Goal: Task Accomplishment & Management: Use online tool/utility

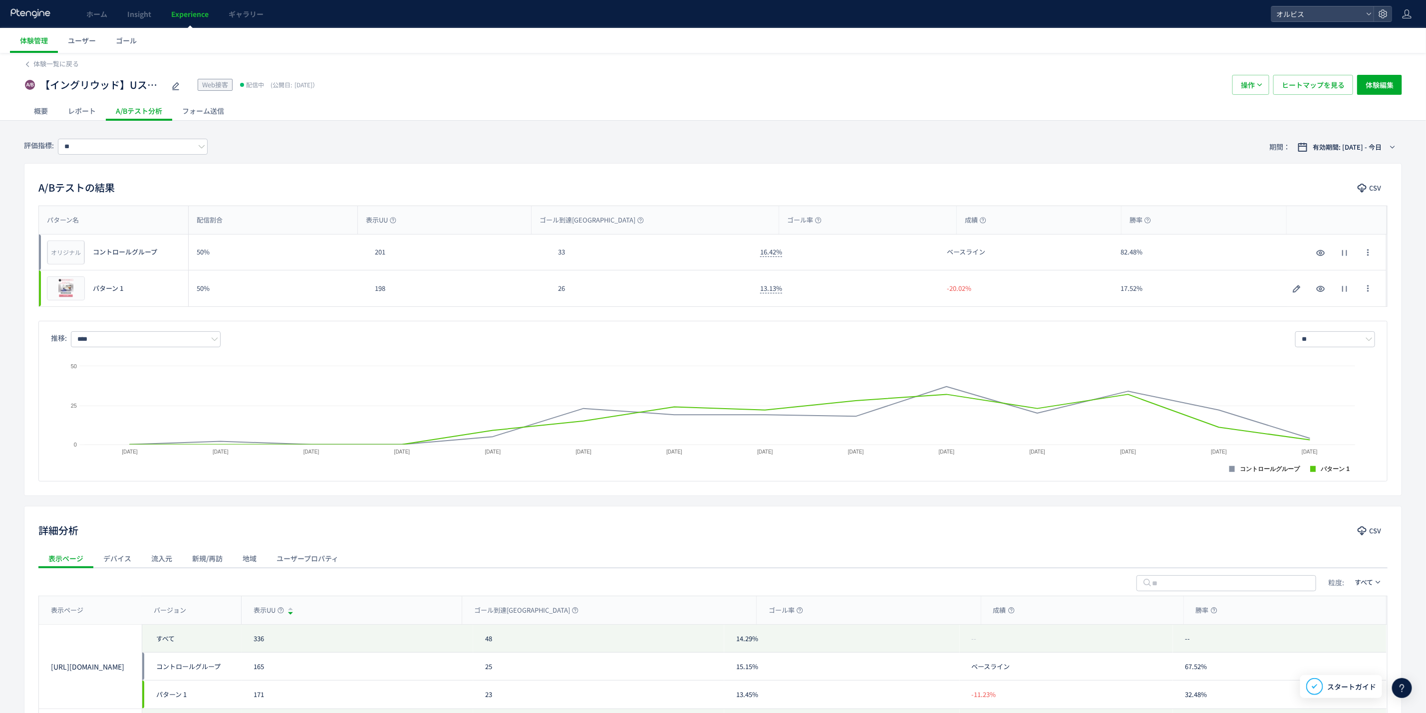
click at [65, 58] on div "体験一覧に戻る" at bounding box center [713, 61] width 1378 height 16
click at [62, 287] on span "プレビュー" at bounding box center [66, 288] width 32 height 9
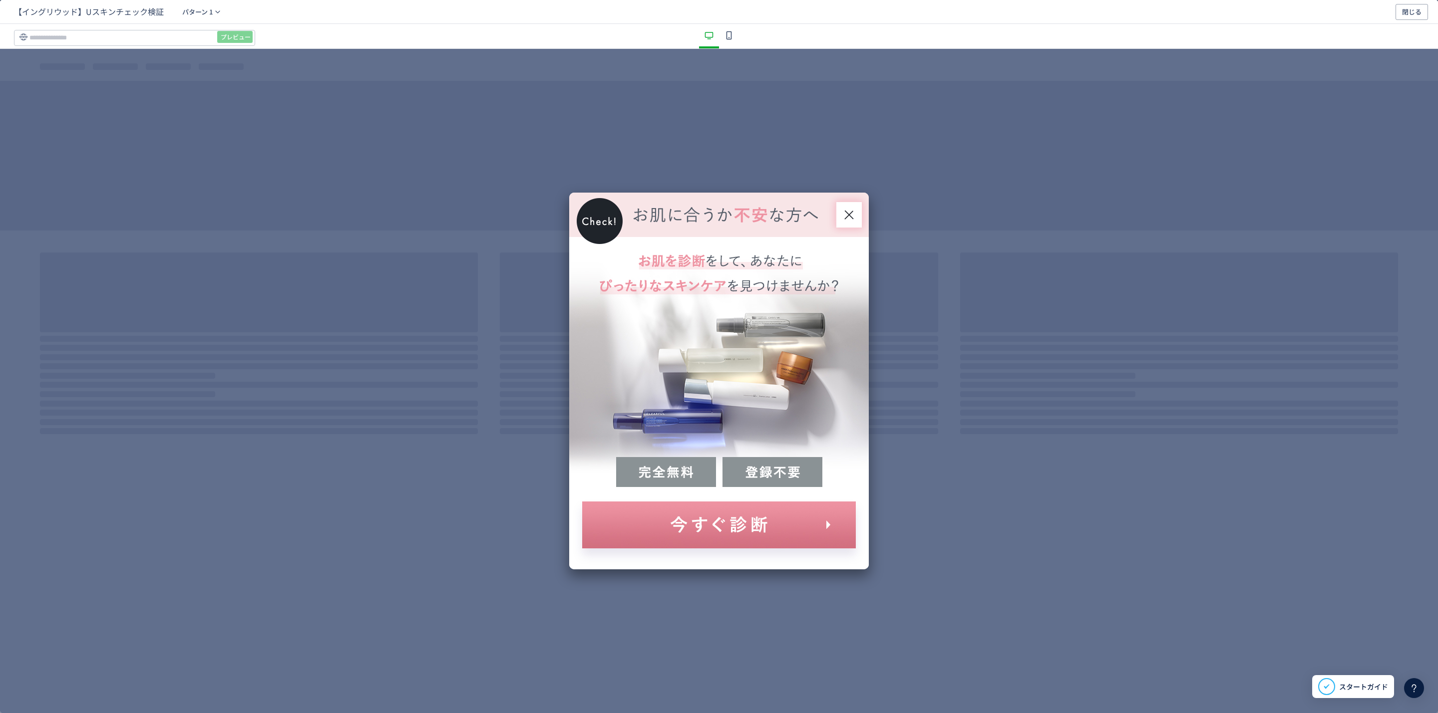
click at [740, 527] on div "dialog" at bounding box center [719, 381] width 300 height 377
click at [762, 529] on div "dialog" at bounding box center [719, 381] width 300 height 377
click at [761, 530] on div "dialog" at bounding box center [719, 381] width 300 height 377
click at [731, 510] on div "dialog" at bounding box center [719, 381] width 300 height 377
click at [729, 510] on div "dialog" at bounding box center [719, 381] width 300 height 377
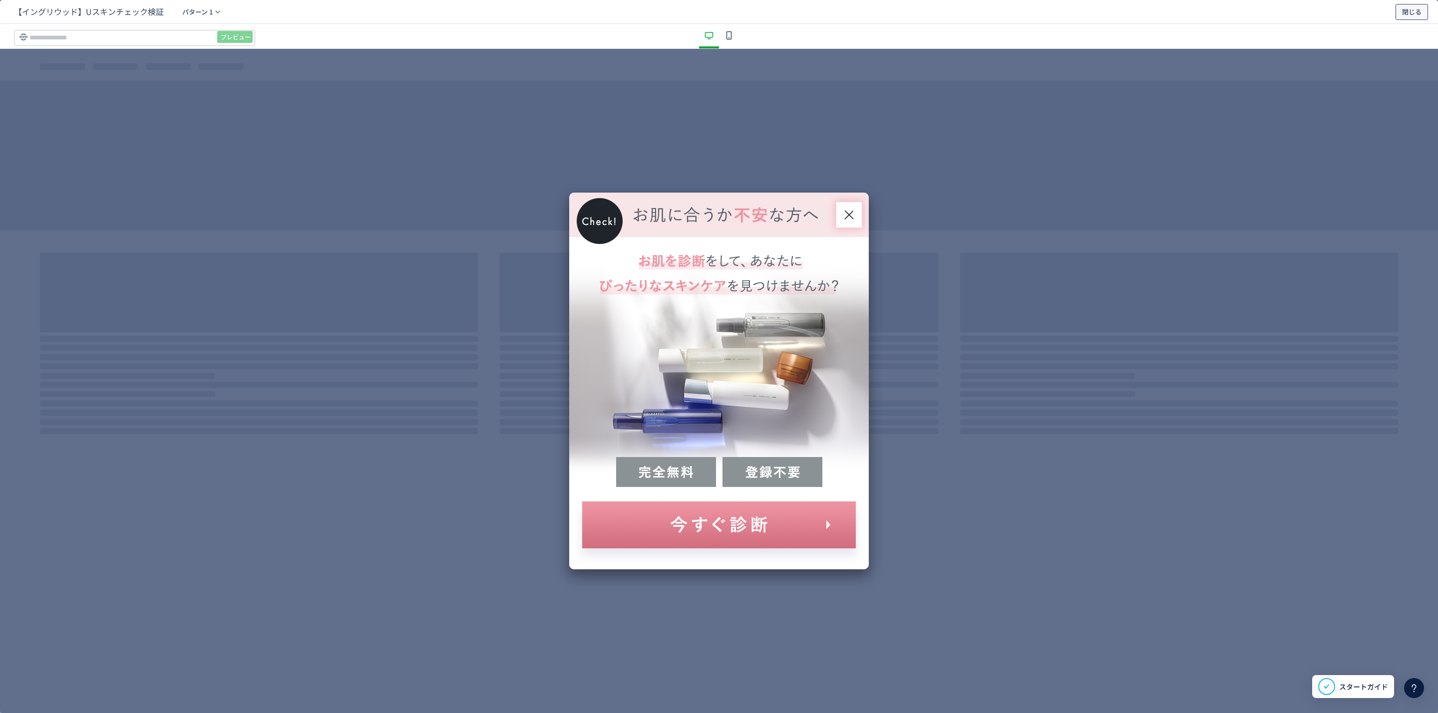
click at [1418, 13] on span "閉じる" at bounding box center [1411, 12] width 19 height 16
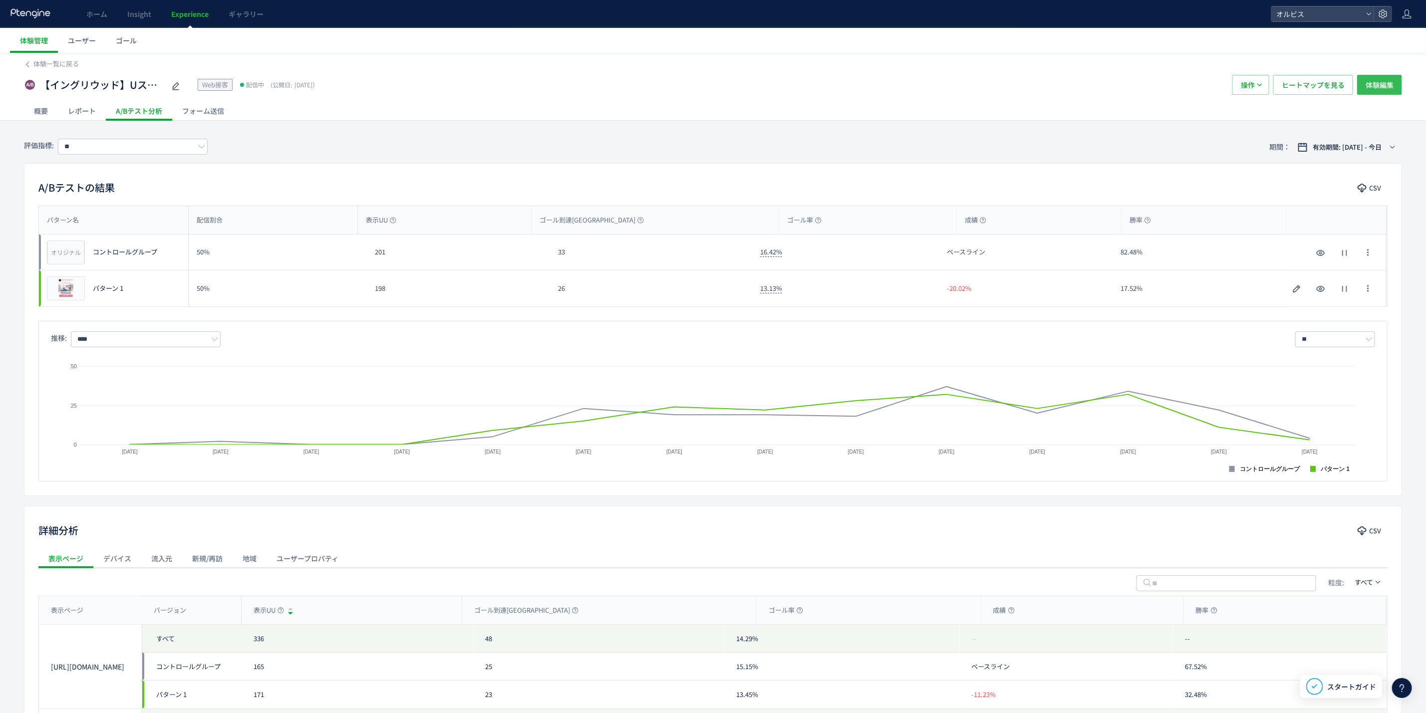
click at [1360, 84] on button "体験編集" at bounding box center [1379, 85] width 45 height 20
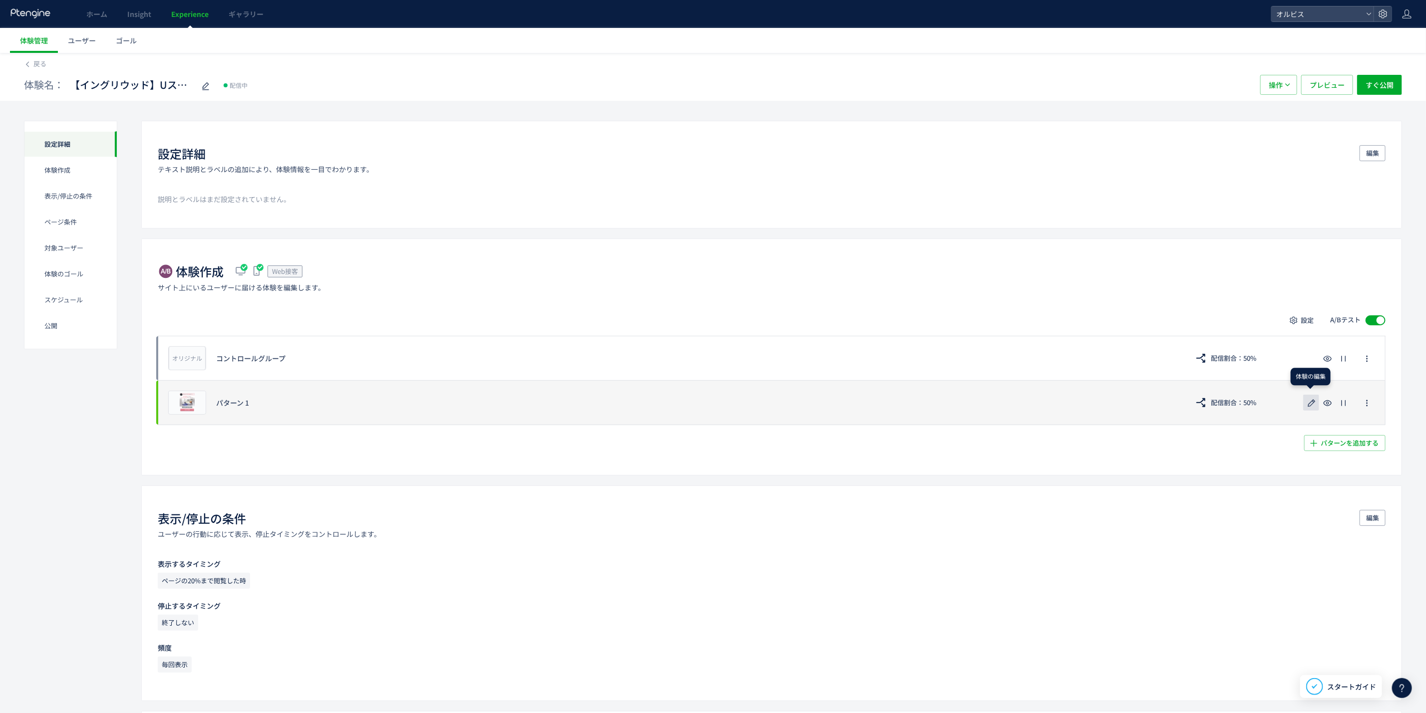
click at [1313, 408] on icon "button" at bounding box center [1312, 403] width 12 height 12
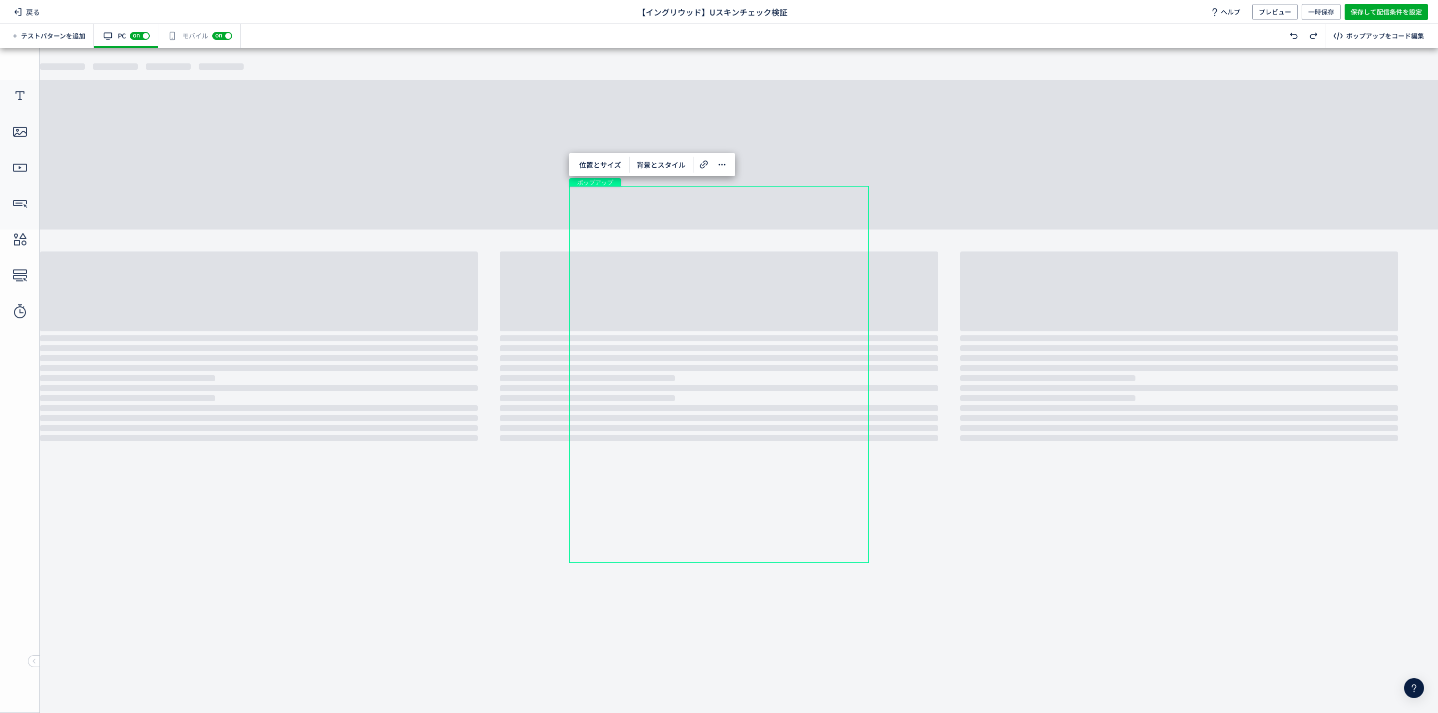
click at [752, 517] on div "ポップアップ" at bounding box center [719, 374] width 300 height 377
click at [709, 170] on icon at bounding box center [704, 165] width 12 height 12
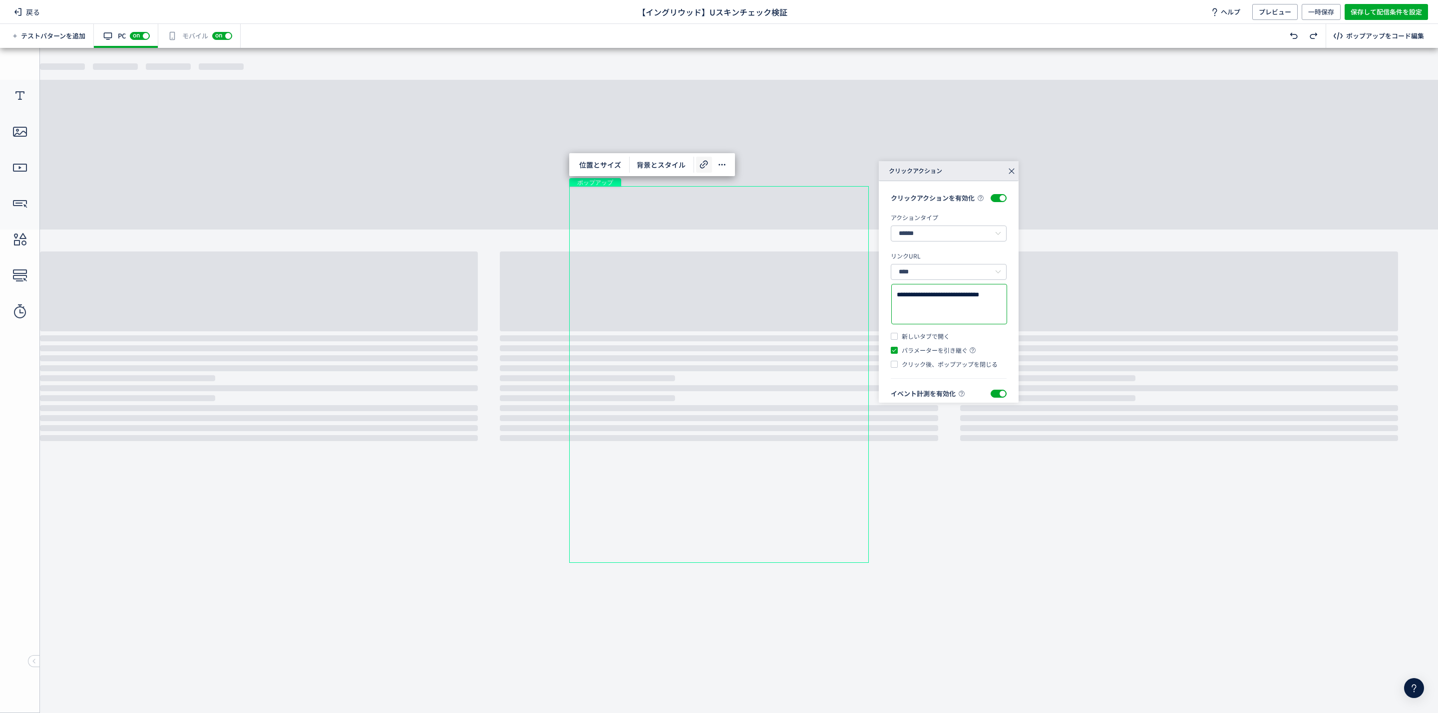
click at [944, 316] on textarea "**********" at bounding box center [949, 304] width 105 height 29
click at [37, 14] on span "戻る" at bounding box center [27, 12] width 34 height 16
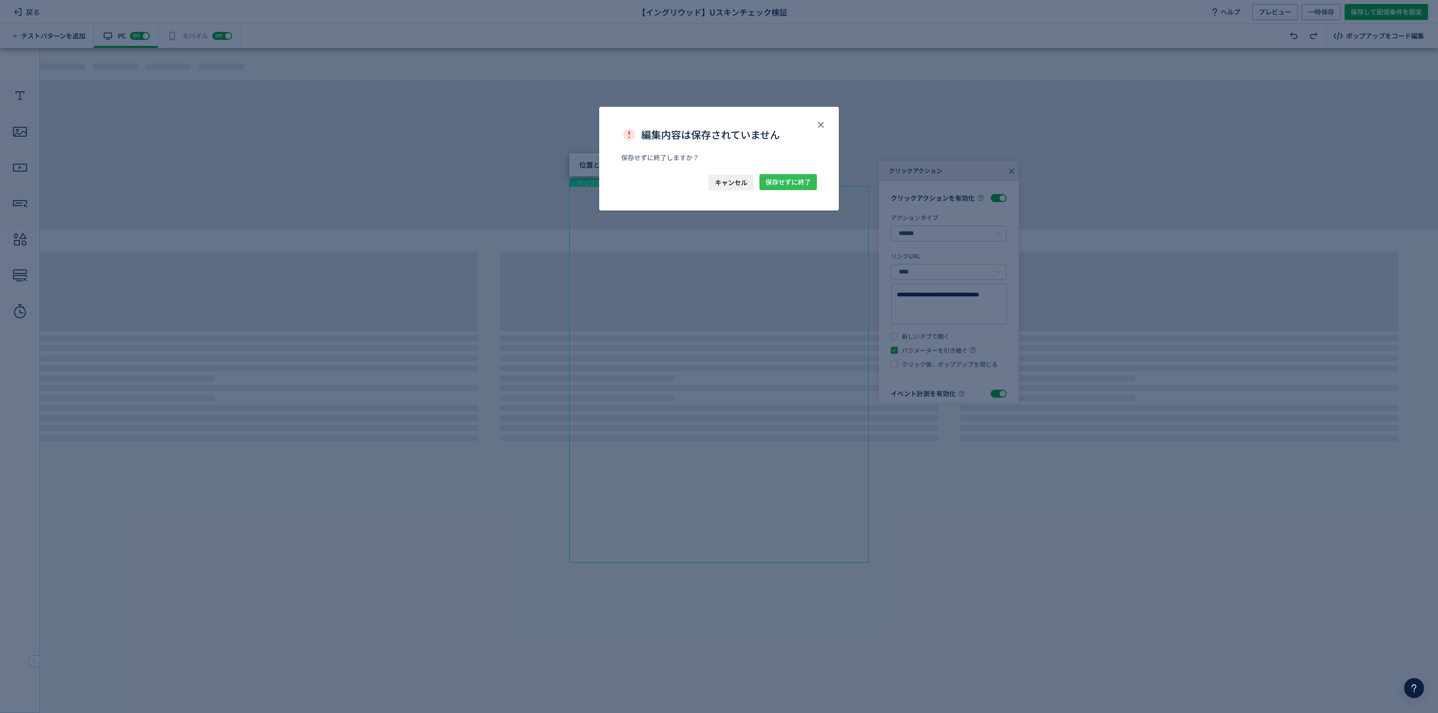
click at [786, 186] on span "保存せずに終了" at bounding box center [787, 182] width 45 height 16
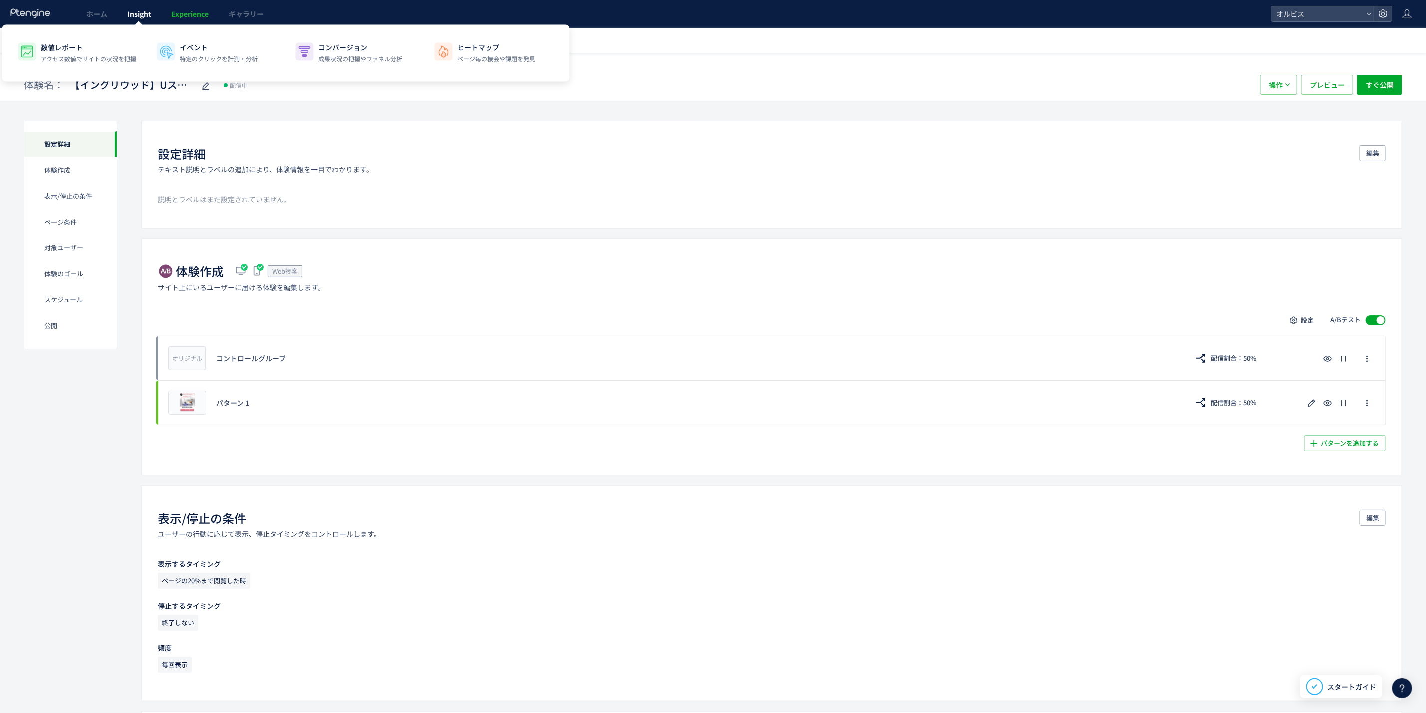
click at [131, 9] on span "Insight" at bounding box center [139, 14] width 24 height 10
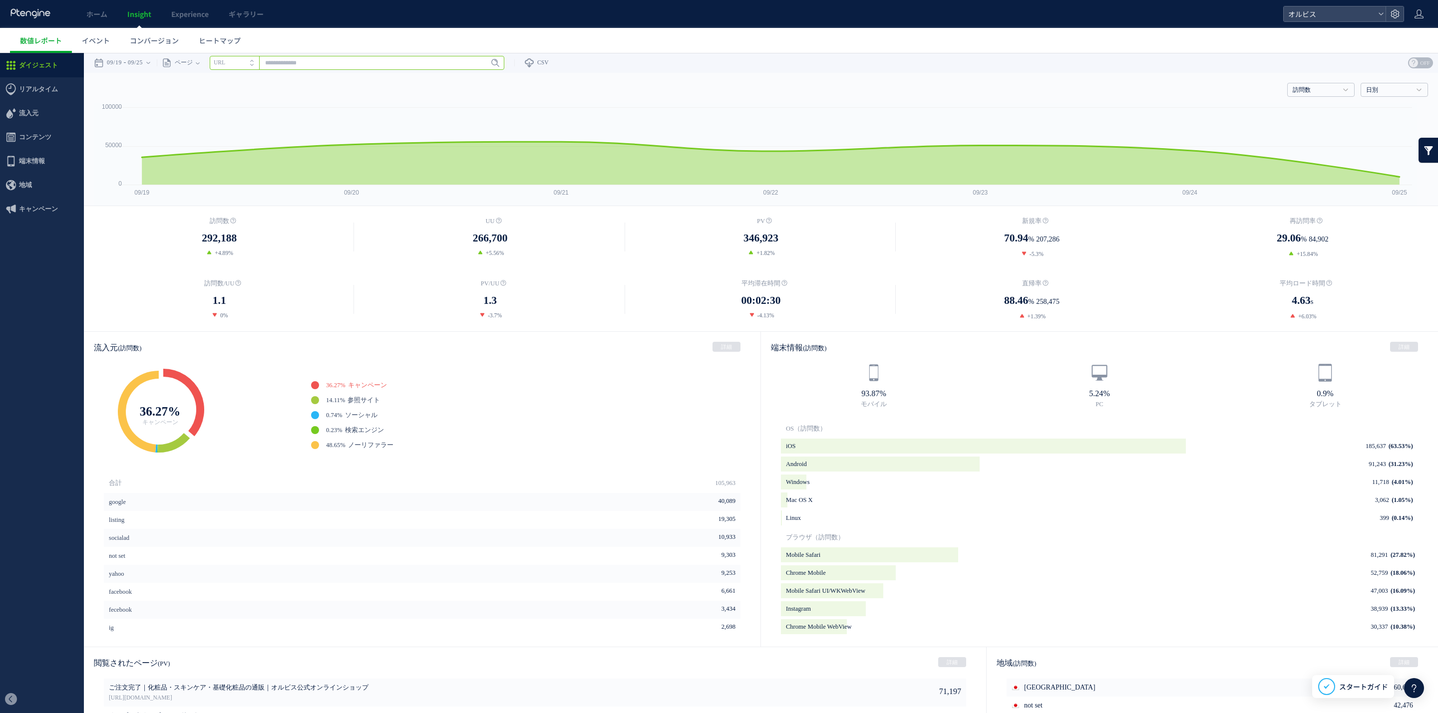
click at [337, 65] on input "text" at bounding box center [357, 63] width 295 height 14
paste input "**********"
type input "**********"
click at [483, 61] on icon at bounding box center [480, 63] width 6 height 6
